Goal: Task Accomplishment & Management: Use online tool/utility

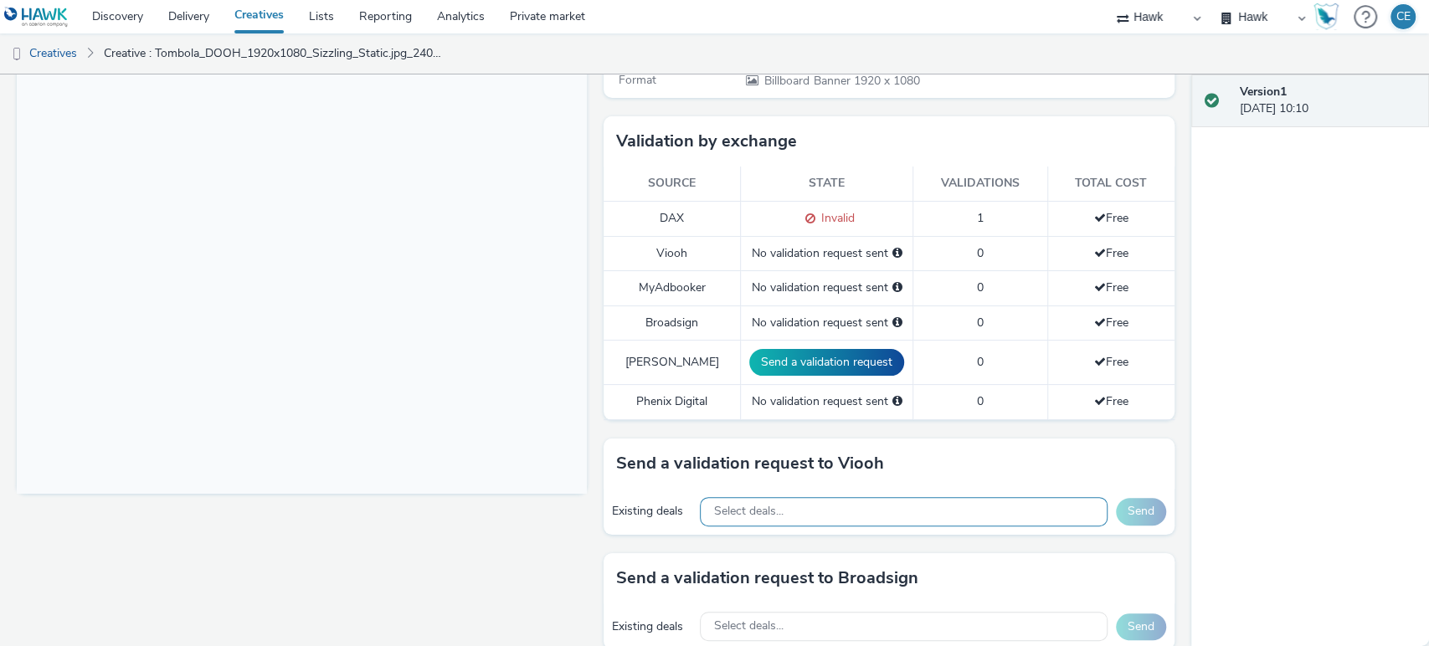
scroll to position [393, 0]
click at [778, 513] on div "Select deals..." at bounding box center [903, 510] width 407 height 29
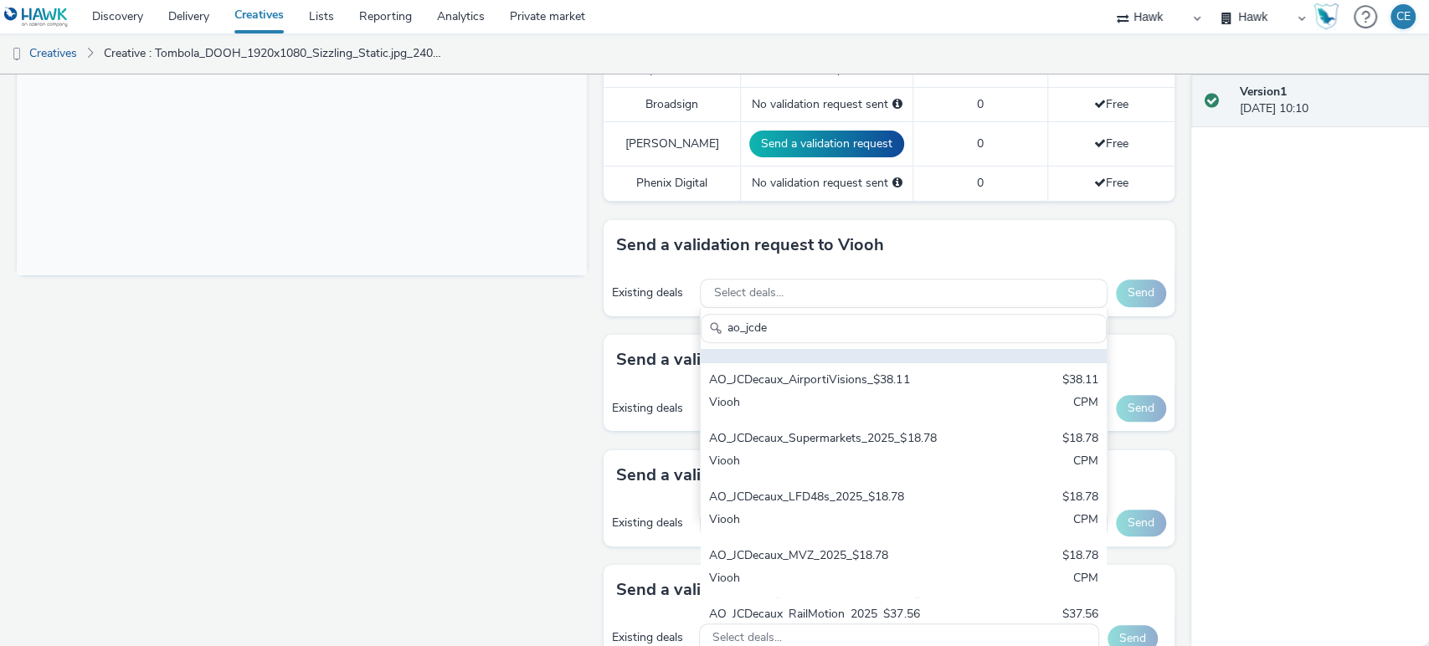
scroll to position [300, 0]
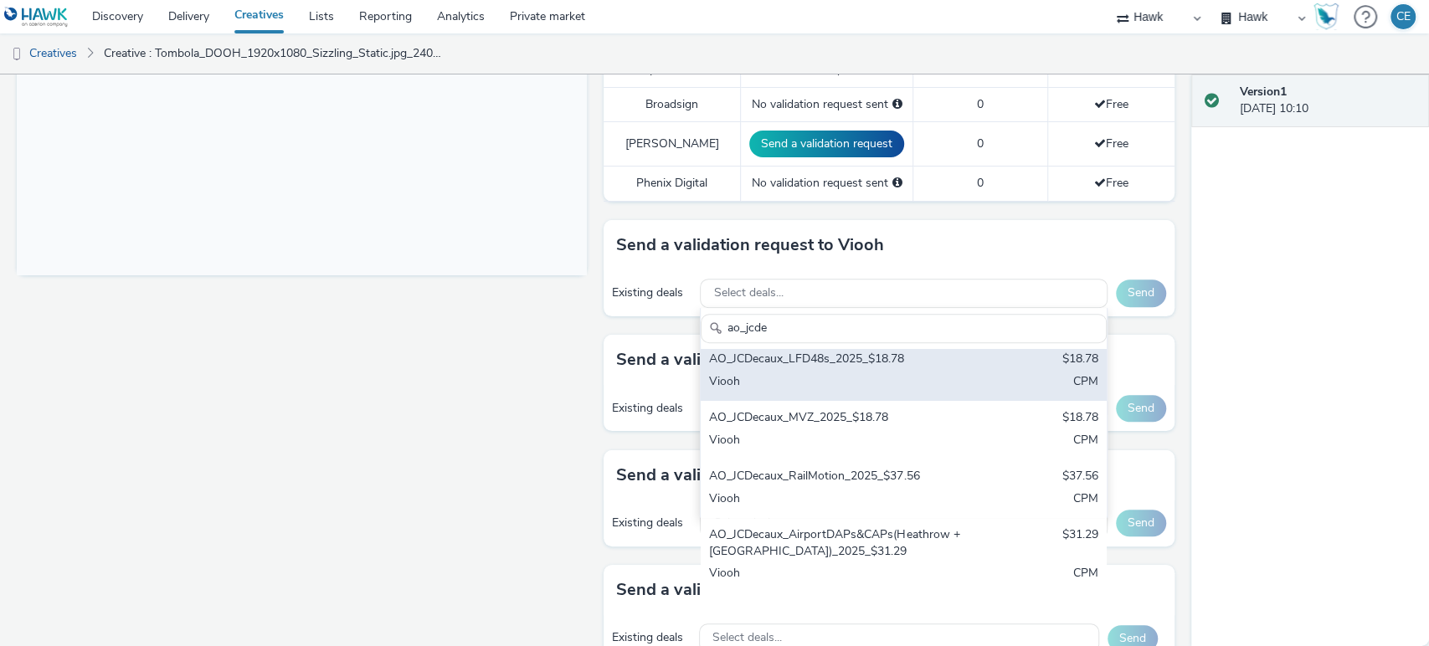
type input "ao_jcde"
click at [857, 370] on div "AO_JCDecaux_LFD48s_2025_$18.78" at bounding box center [837, 360] width 256 height 19
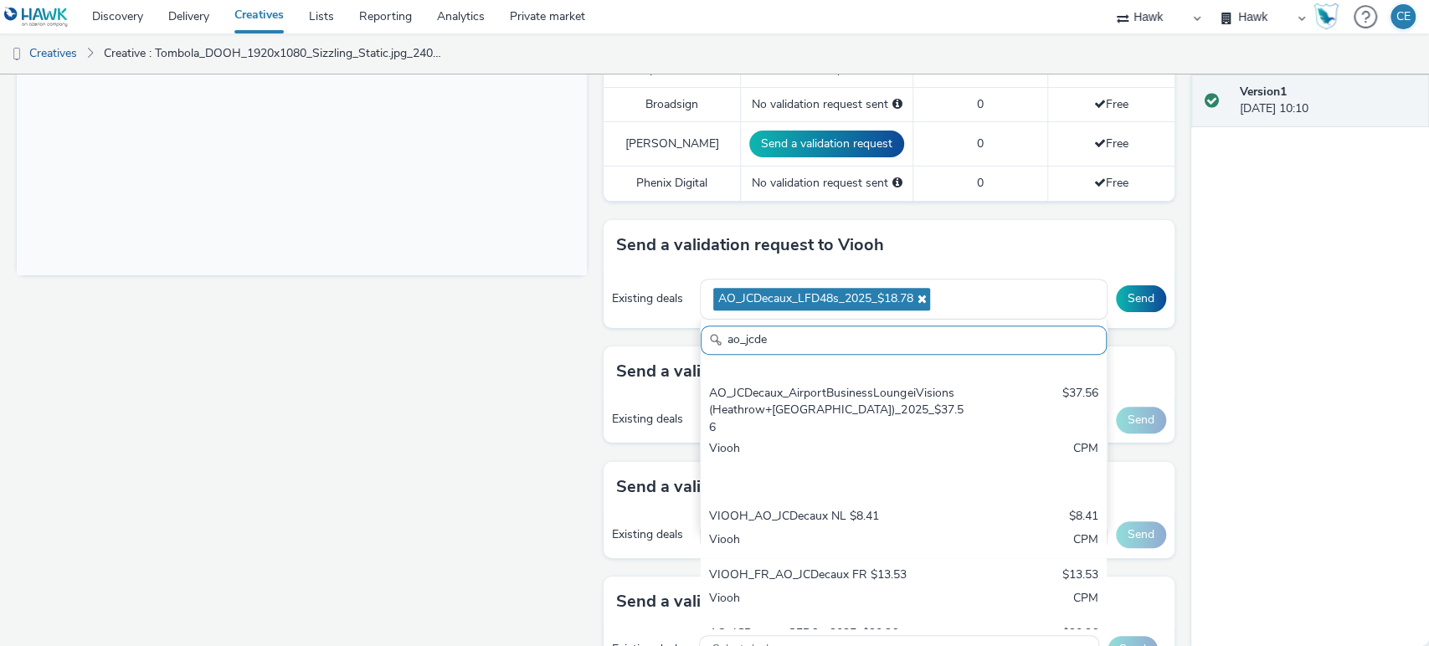
scroll to position [734, 0]
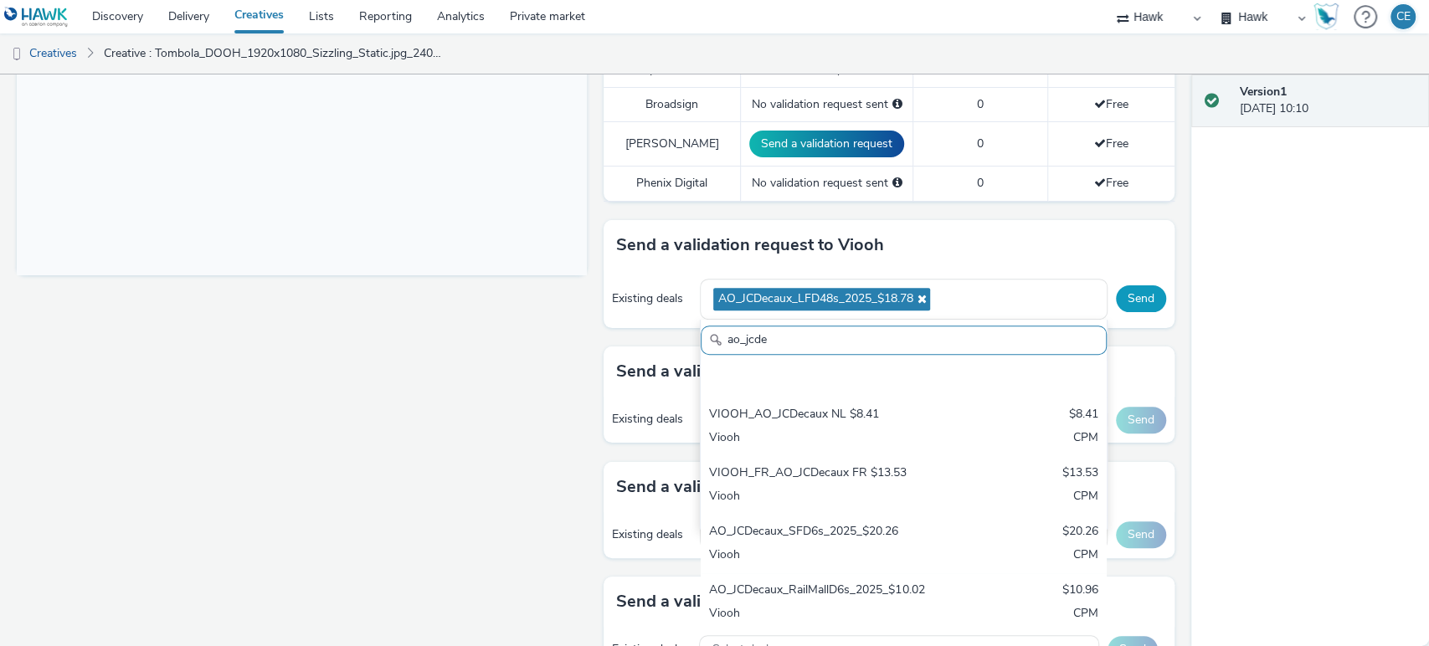
click at [1125, 302] on button "Send" at bounding box center [1141, 299] width 50 height 27
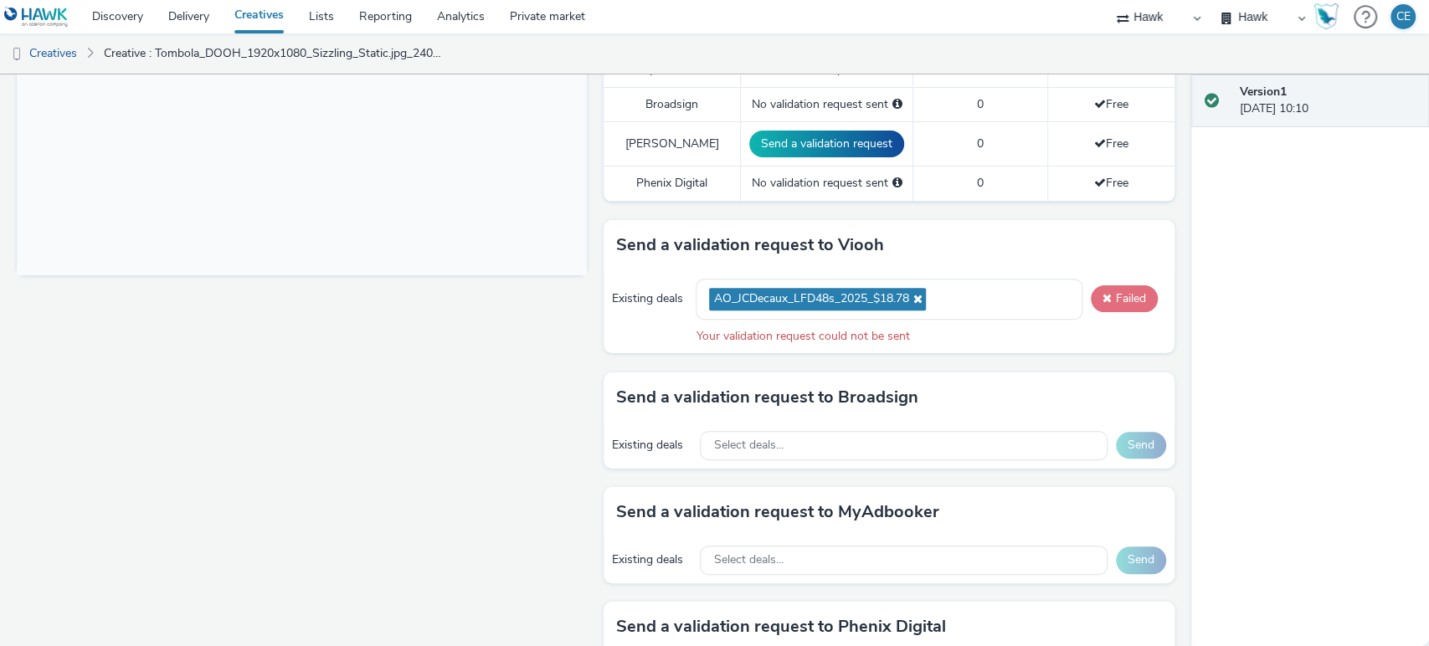
click at [1125, 302] on button "Failed" at bounding box center [1124, 299] width 67 height 27
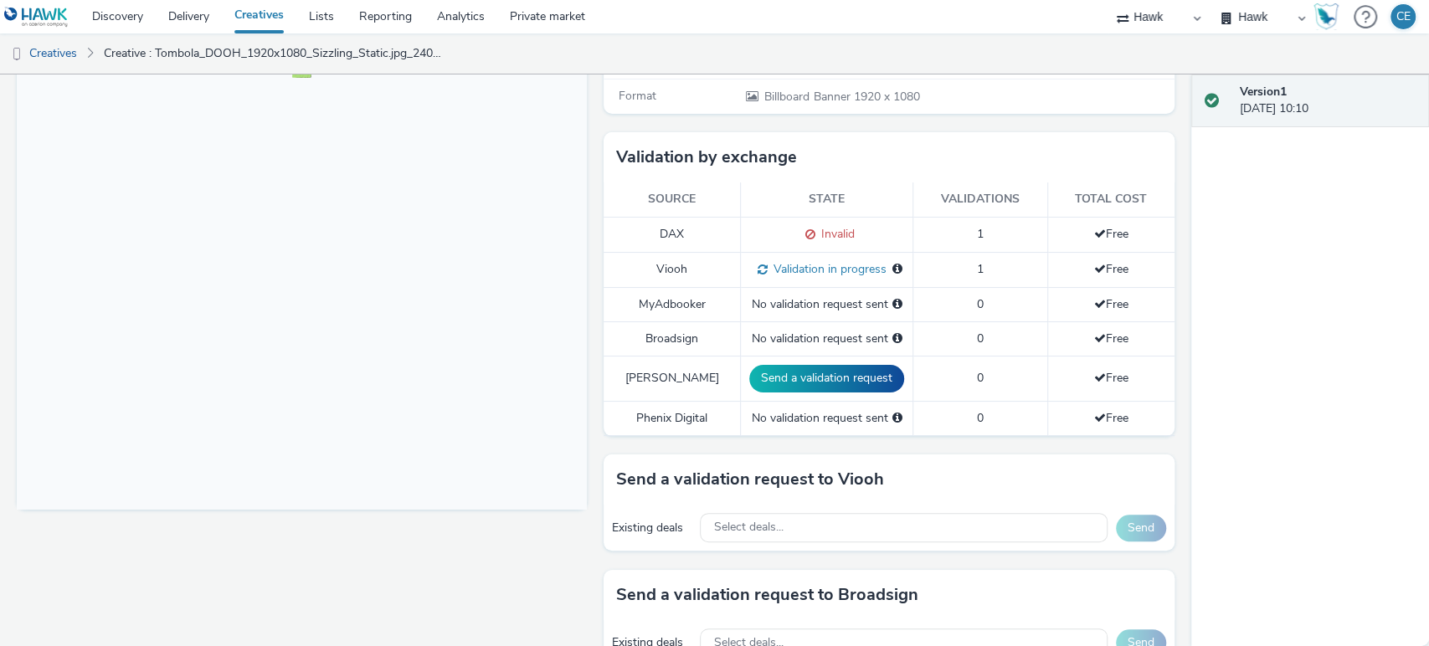
scroll to position [558, 0]
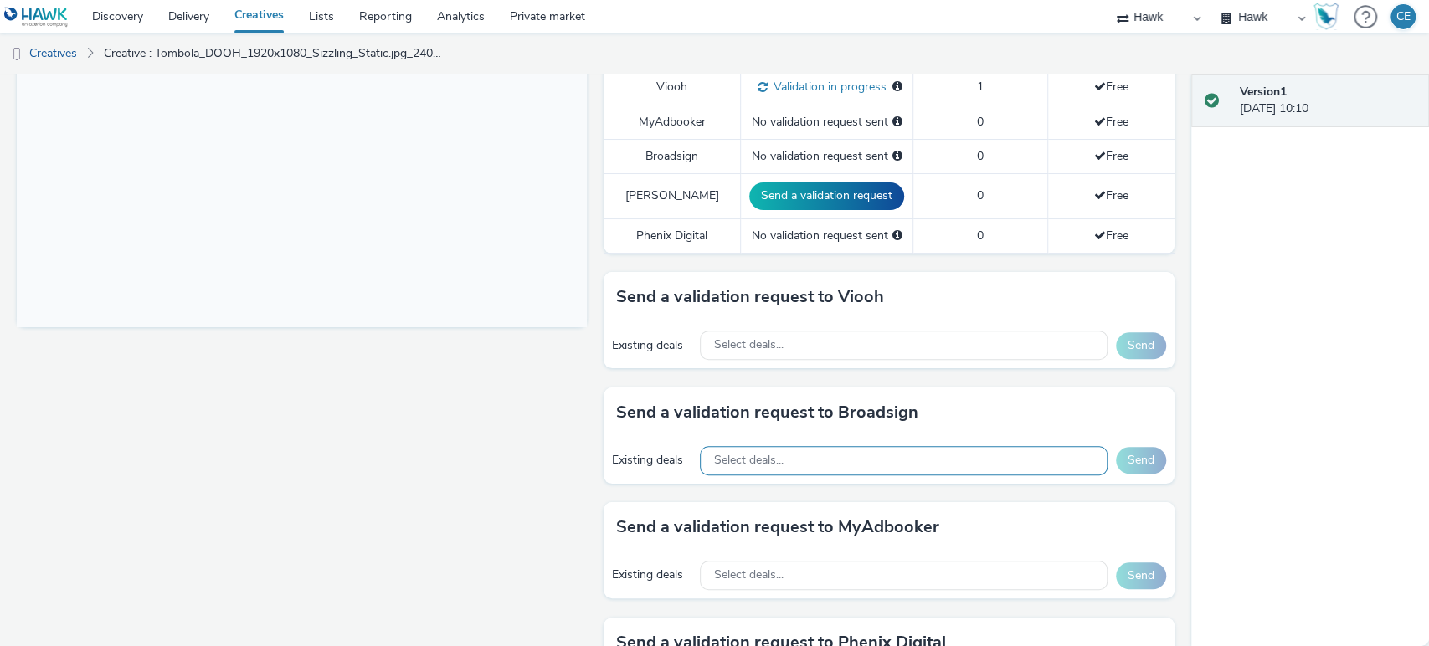
click at [802, 451] on div "Select deals..." at bounding box center [903, 460] width 407 height 29
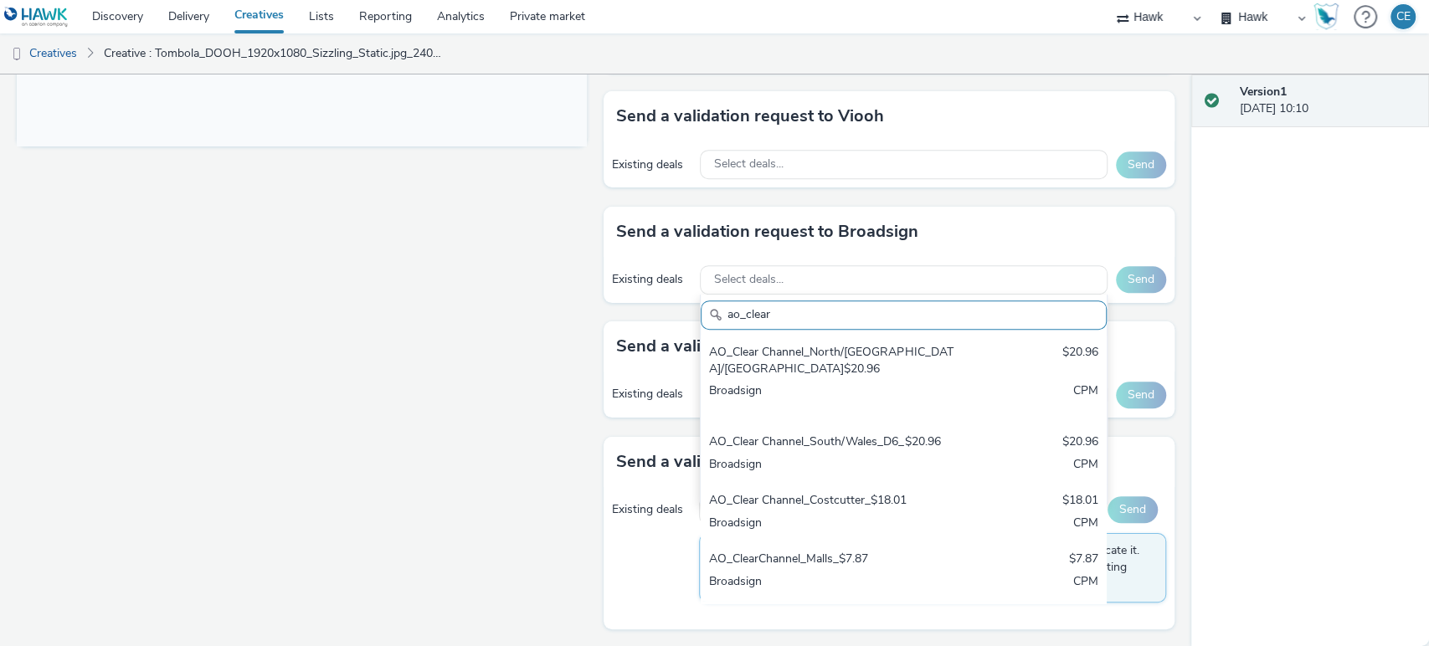
scroll to position [234, 0]
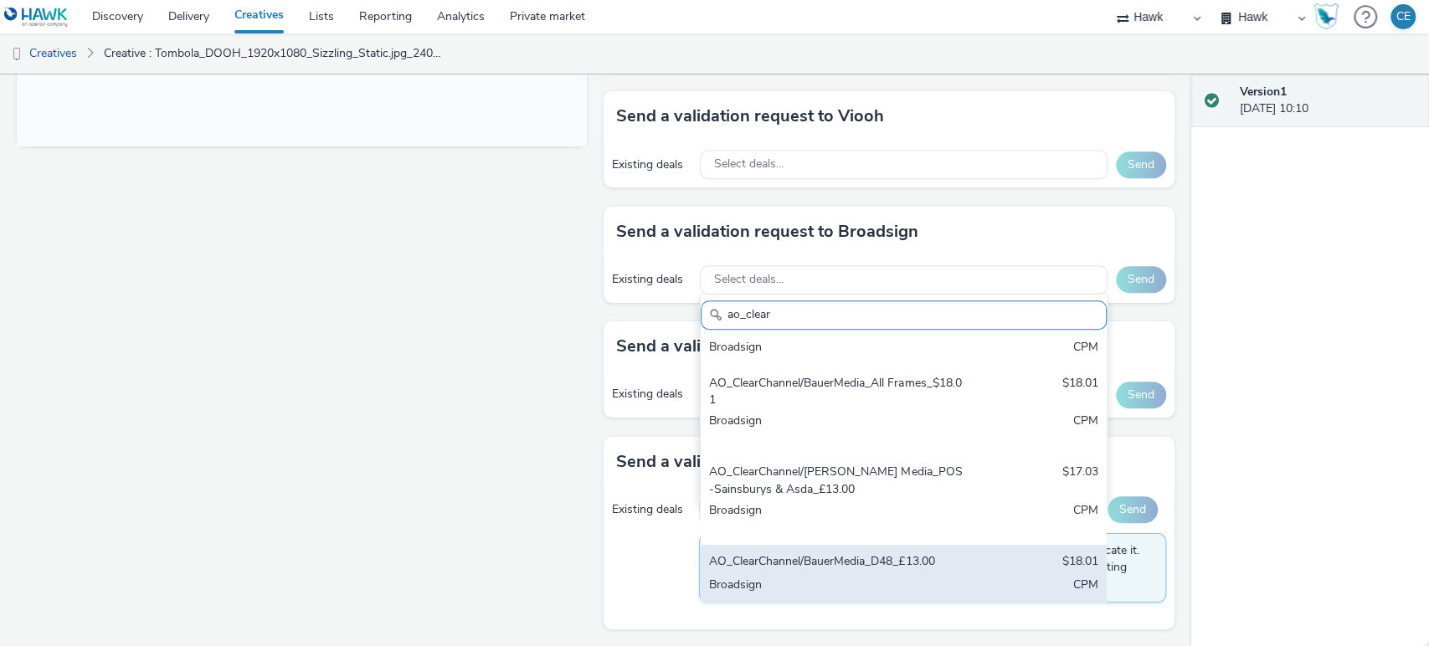
type input "ao_clear"
click at [849, 588] on div "Broadsign" at bounding box center [837, 586] width 256 height 19
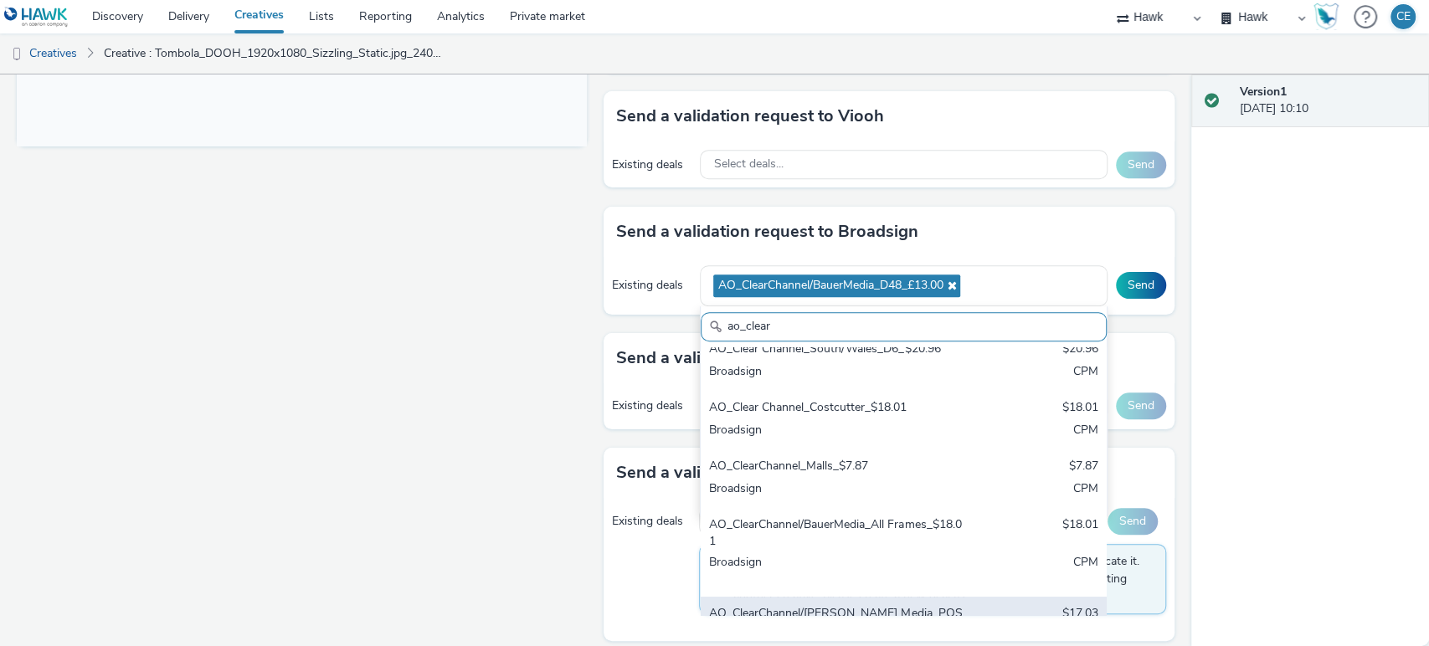
scroll to position [0, 0]
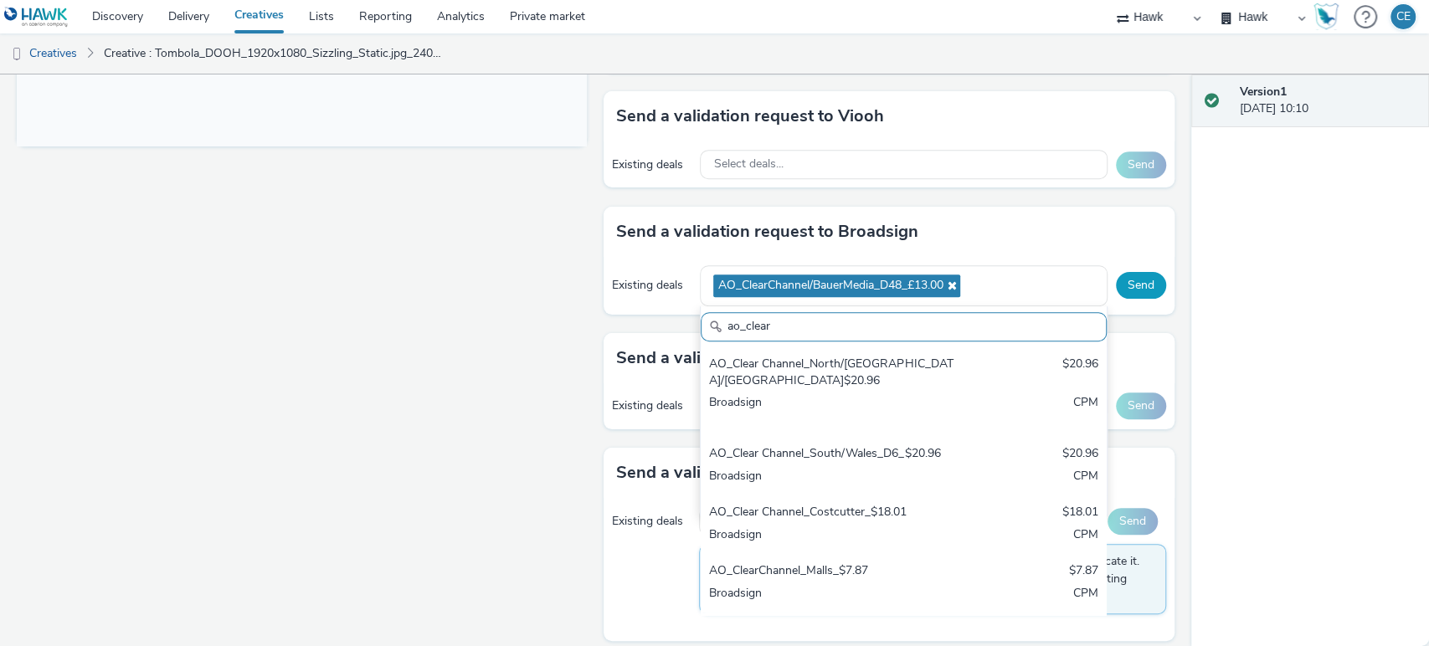
click at [1125, 293] on button "Send" at bounding box center [1141, 285] width 50 height 27
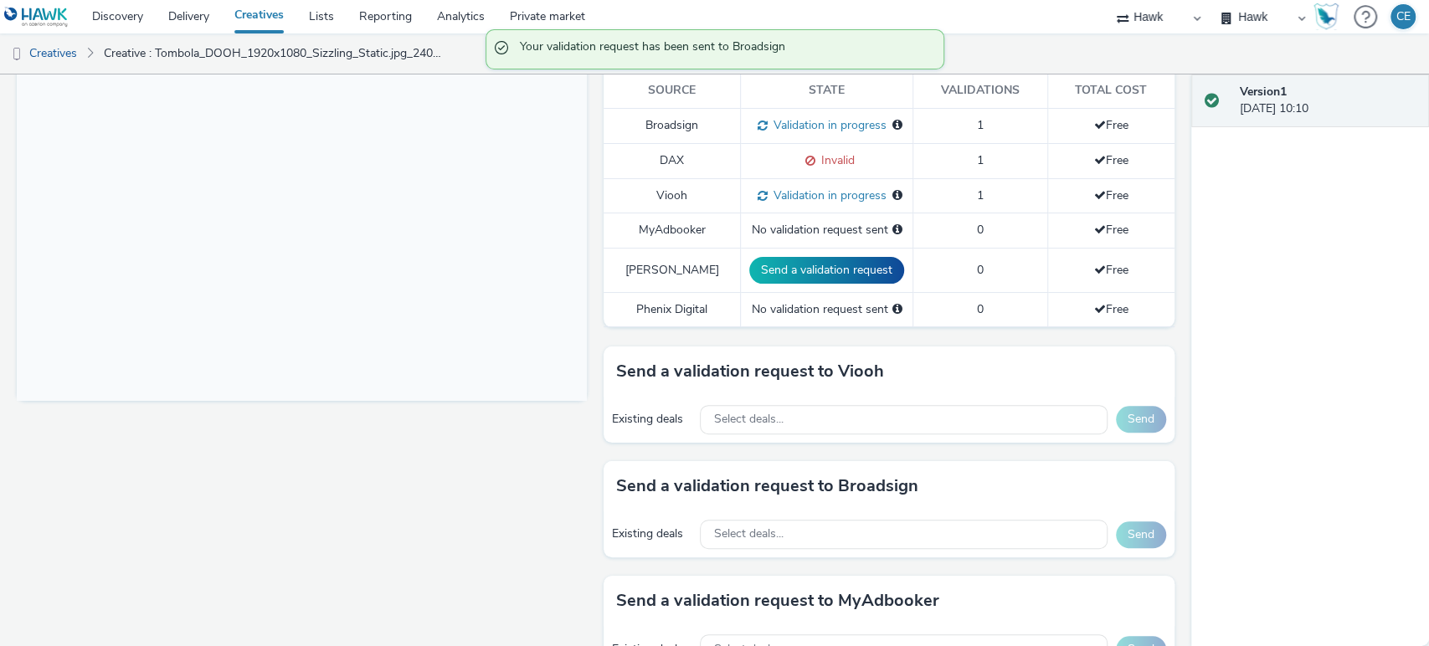
scroll to position [274, 0]
